Goal: Task Accomplishment & Management: Manage account settings

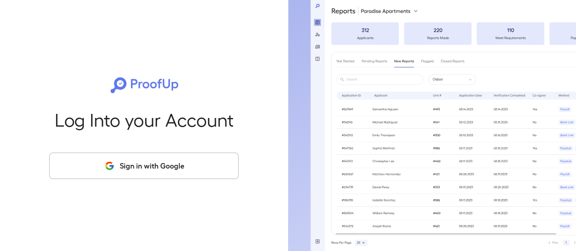
click at [160, 166] on button "Sign in with Google" at bounding box center [143, 165] width 189 height 26
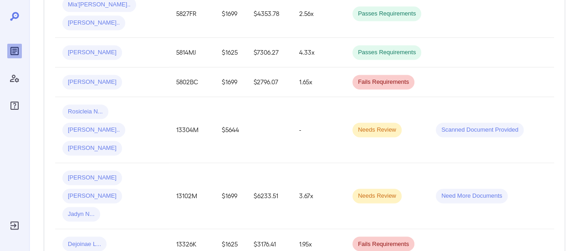
scroll to position [849, 0]
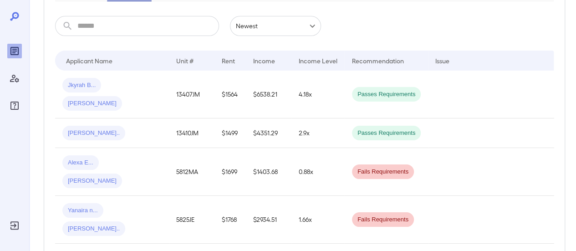
scroll to position [0, 0]
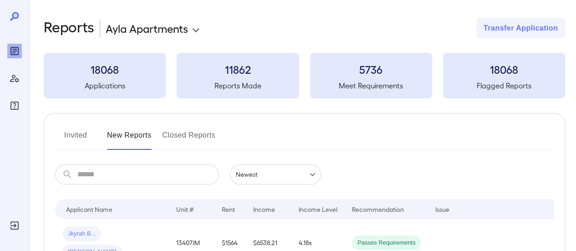
click at [110, 176] on input "text" at bounding box center [148, 174] width 142 height 20
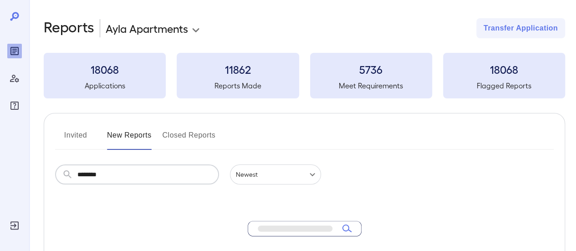
click at [128, 172] on input "********" at bounding box center [148, 174] width 142 height 20
type input "*********"
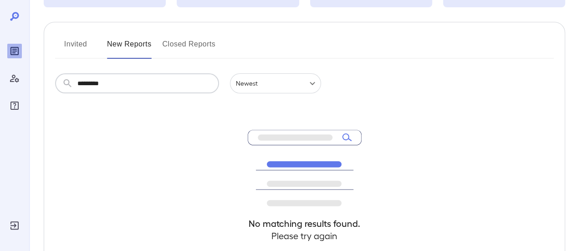
click at [79, 43] on button "Invited" at bounding box center [75, 48] width 41 height 22
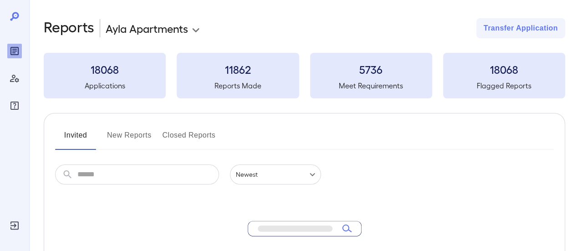
click at [130, 136] on button "New Reports" at bounding box center [129, 139] width 45 height 22
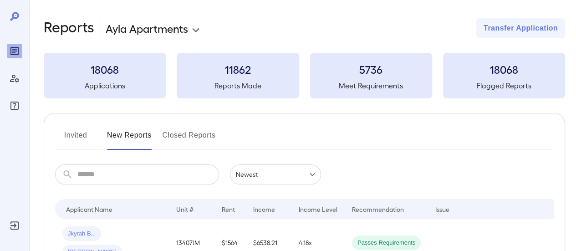
click at [79, 133] on button "Invited" at bounding box center [75, 139] width 41 height 22
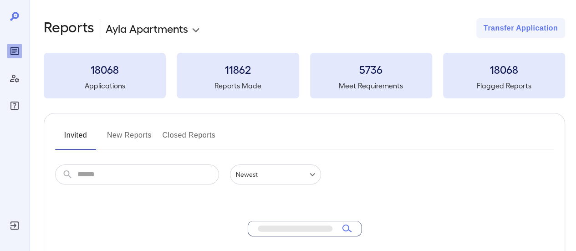
click at [139, 136] on button "New Reports" at bounding box center [129, 139] width 45 height 22
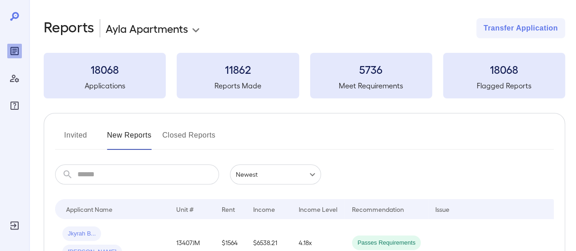
click at [11, 17] on icon at bounding box center [14, 16] width 11 height 11
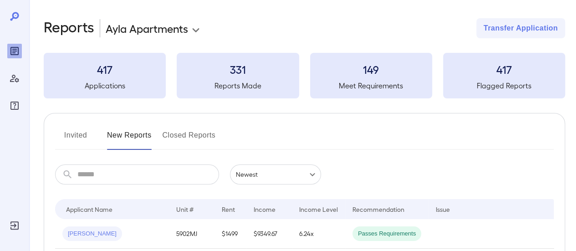
drag, startPoint x: 74, startPoint y: 132, endPoint x: 92, endPoint y: 138, distance: 19.6
click at [74, 132] on button "Invited" at bounding box center [75, 139] width 41 height 22
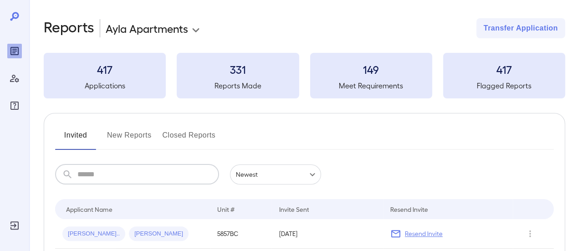
click at [127, 179] on input "text" at bounding box center [148, 174] width 142 height 20
click at [113, 137] on button "New Reports" at bounding box center [129, 139] width 45 height 22
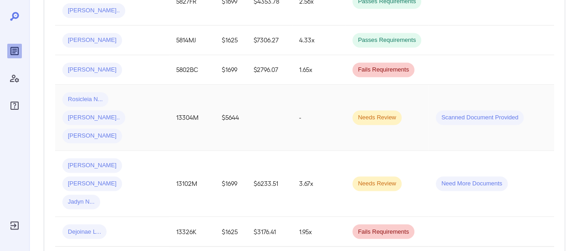
scroll to position [849, 0]
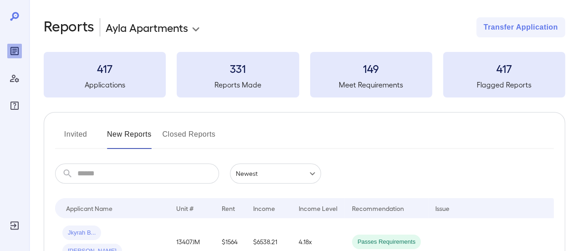
scroll to position [0, 0]
